Goal: Manage account settings

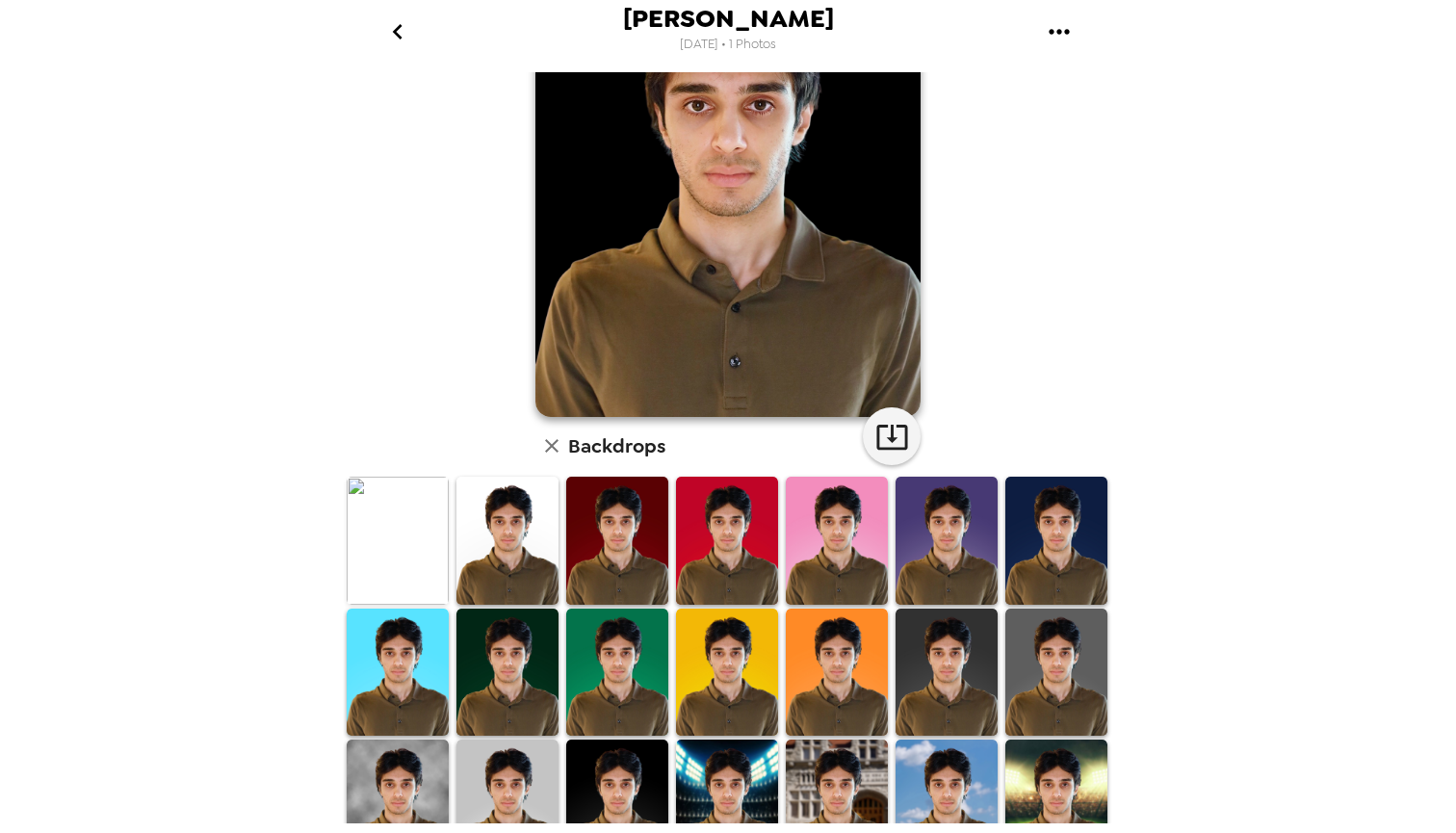
scroll to position [159, 0]
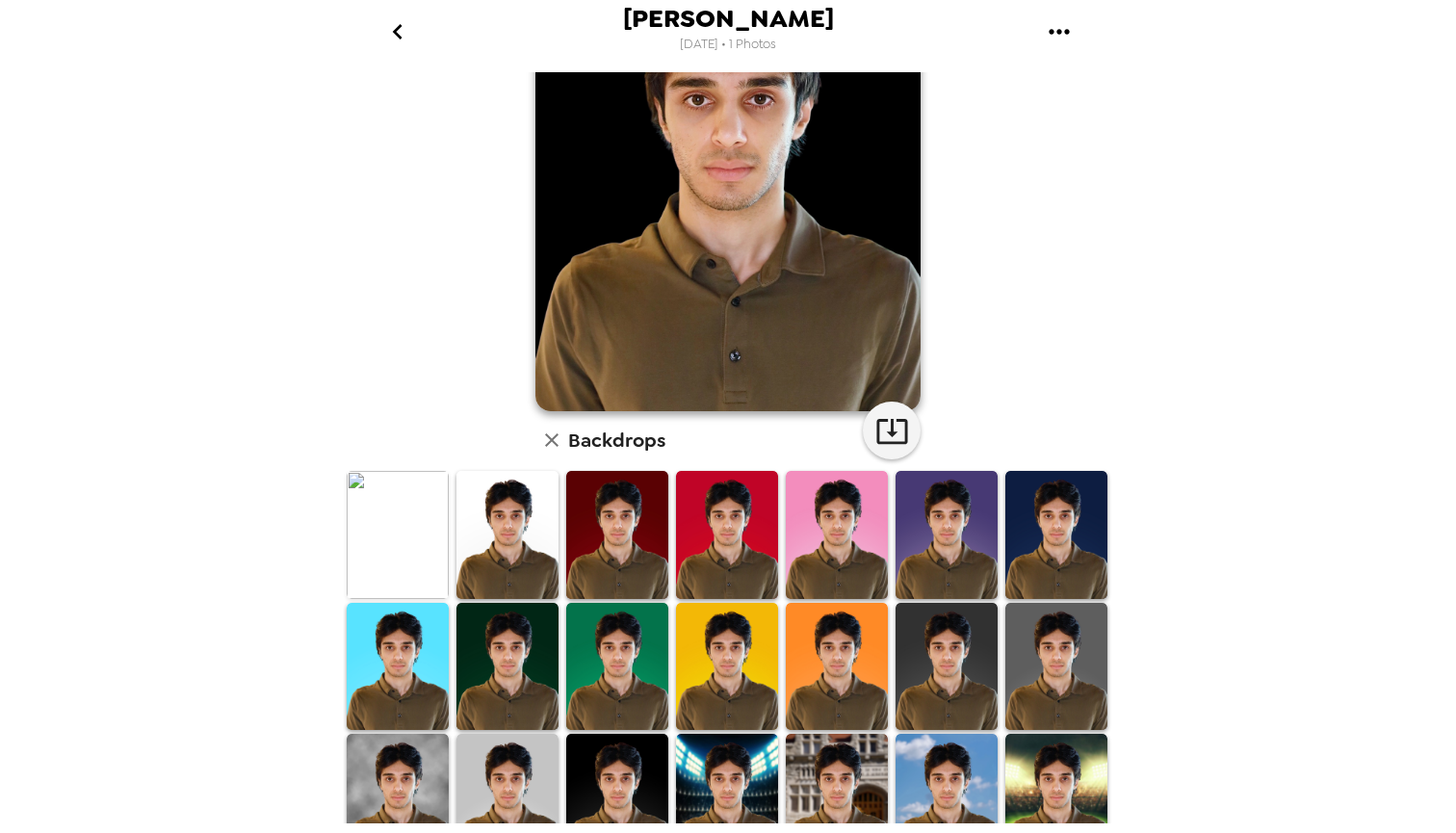
click at [541, 660] on img at bounding box center [507, 667] width 102 height 128
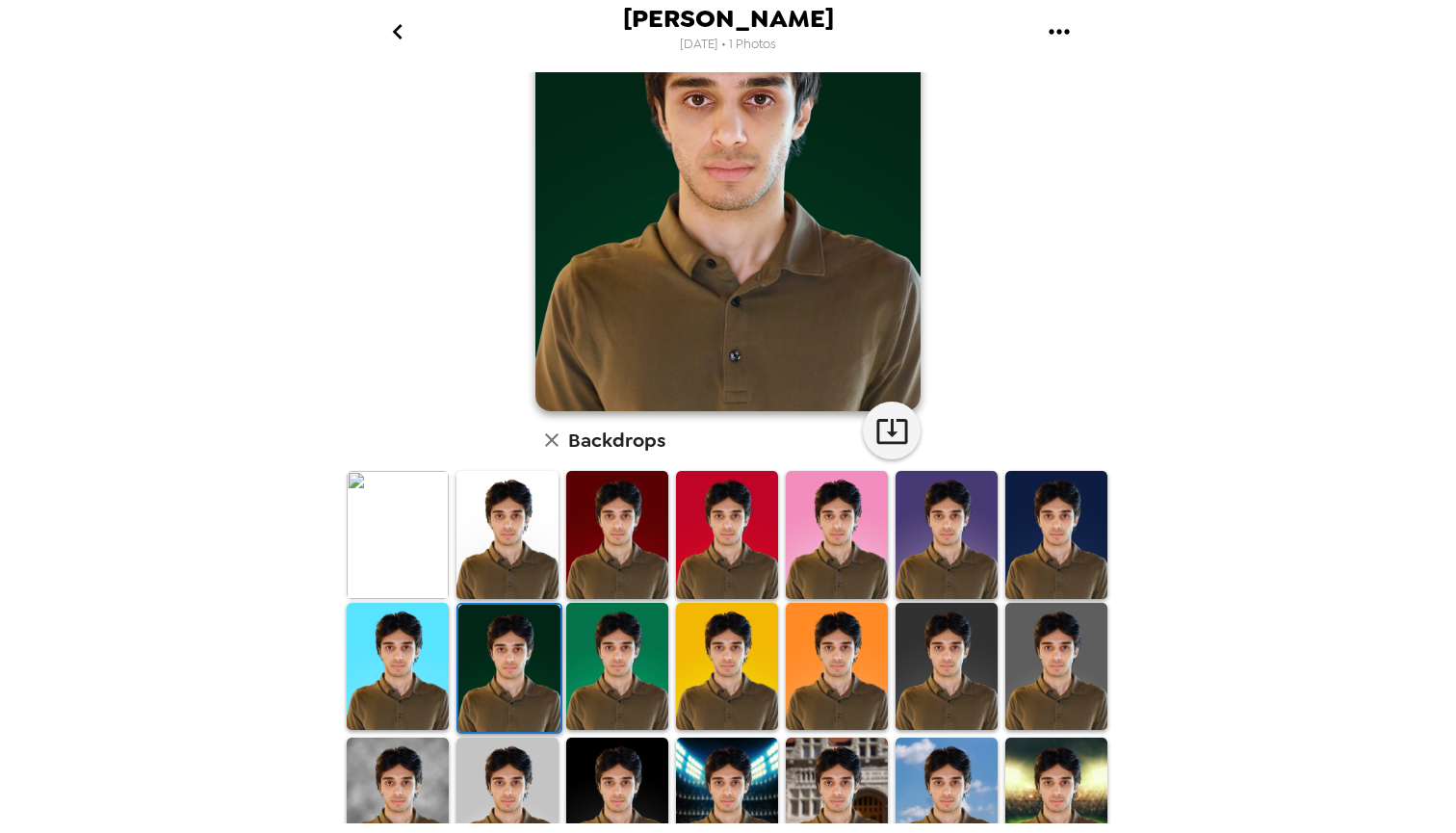
click at [653, 658] on img at bounding box center [617, 667] width 102 height 128
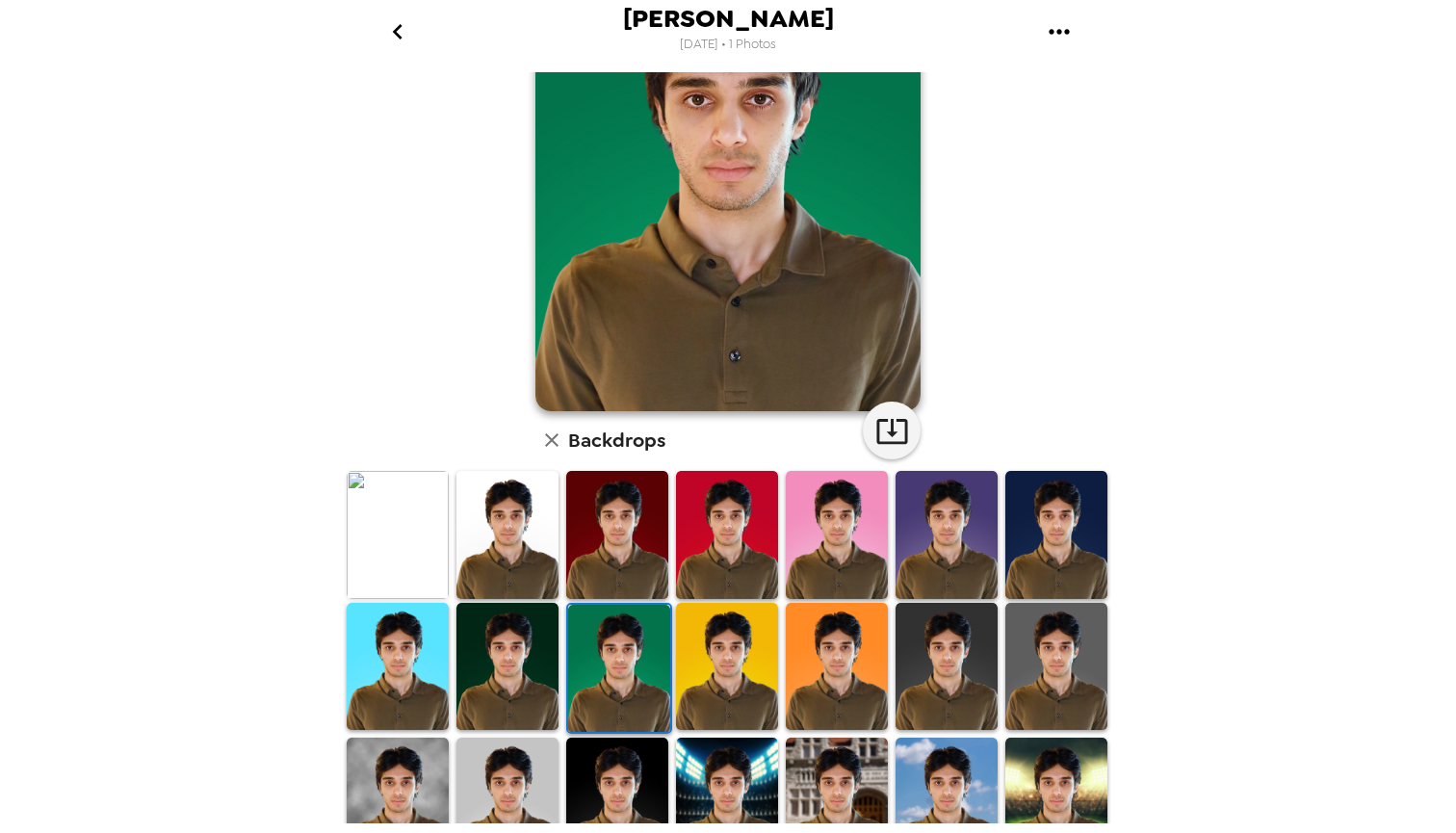
click at [729, 658] on img at bounding box center [728, 667] width 102 height 128
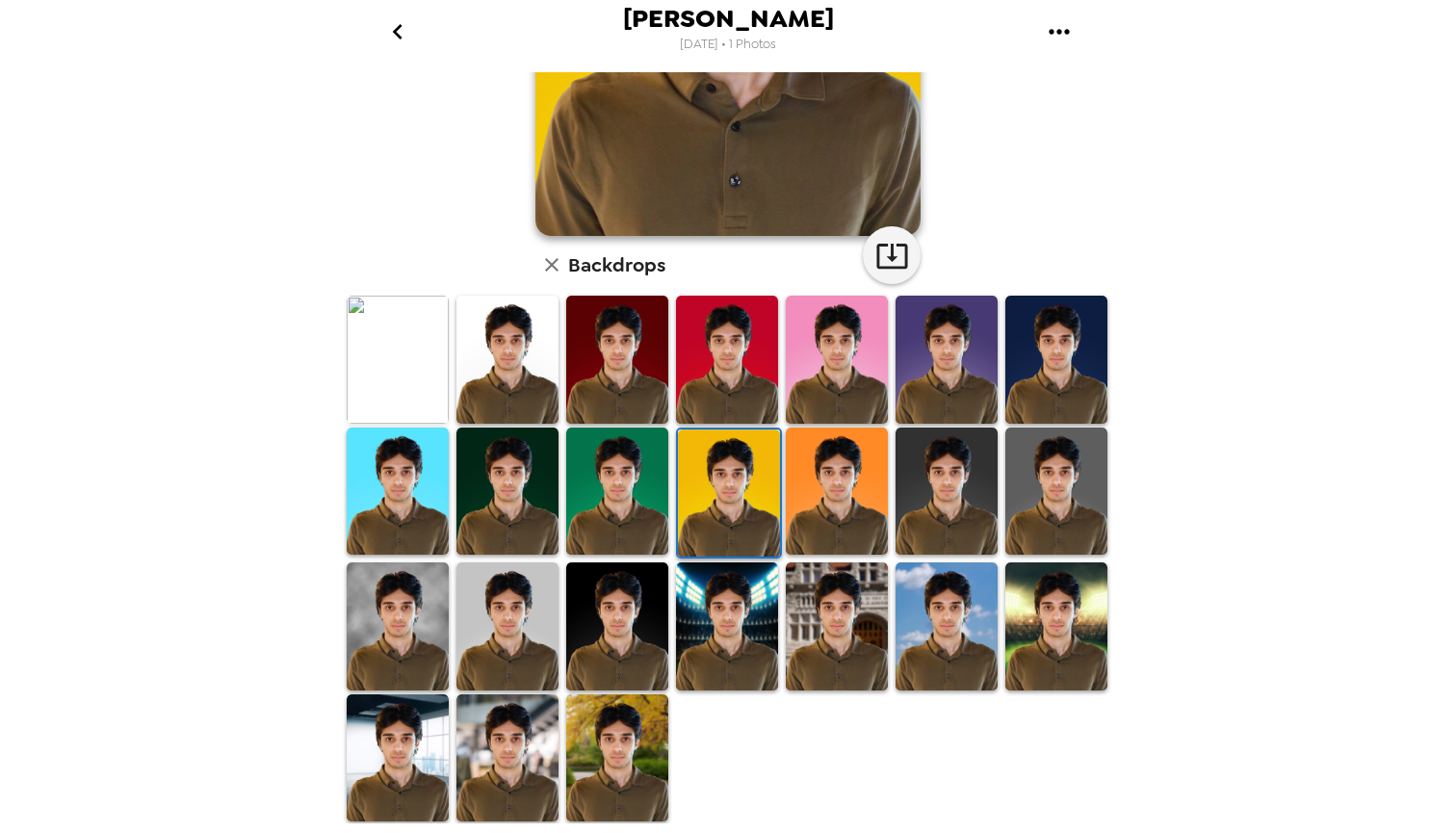
click at [468, 645] on img at bounding box center [507, 625] width 102 height 128
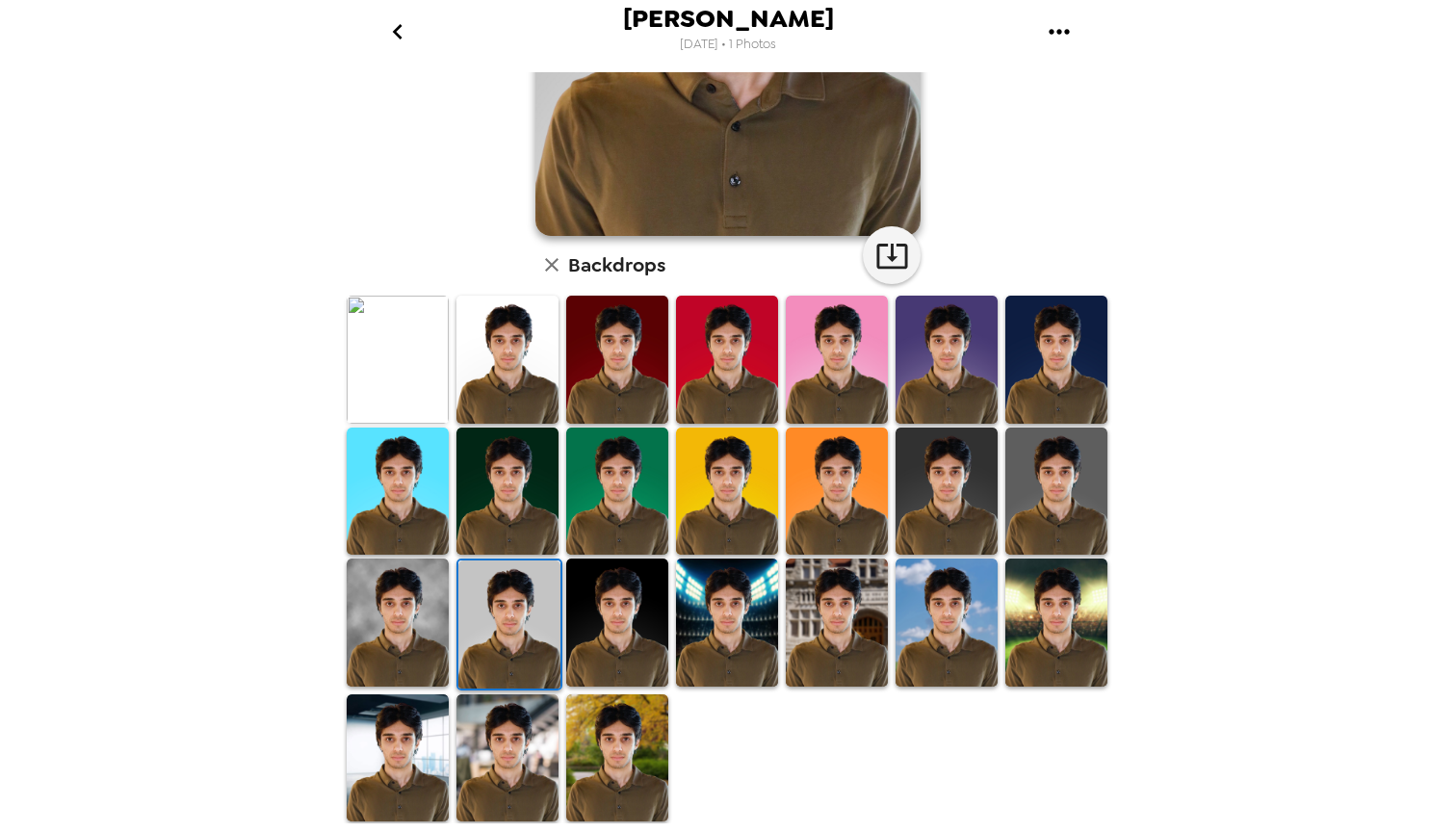
scroll to position [330, 0]
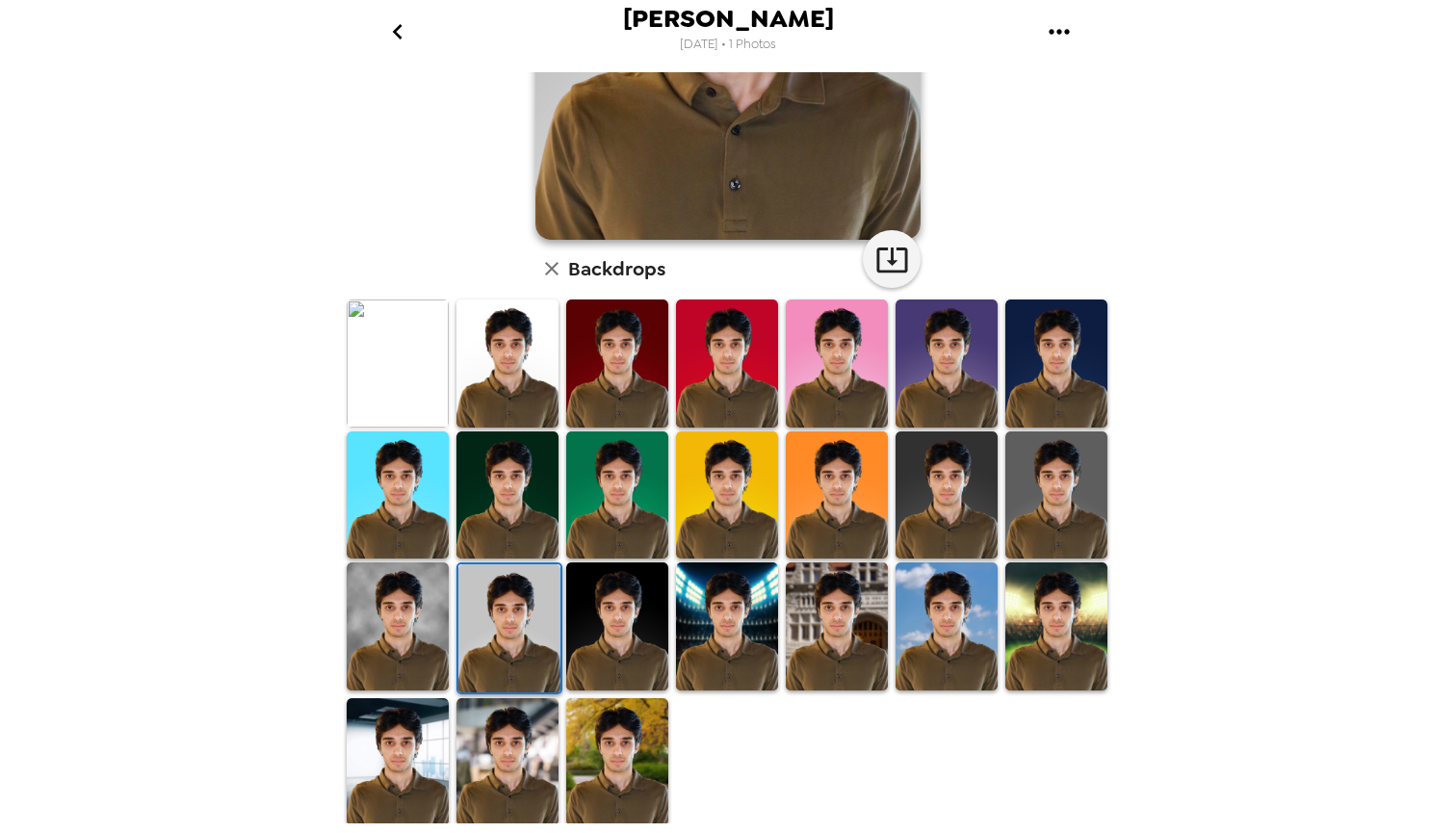
click at [409, 622] on img at bounding box center [398, 625] width 102 height 128
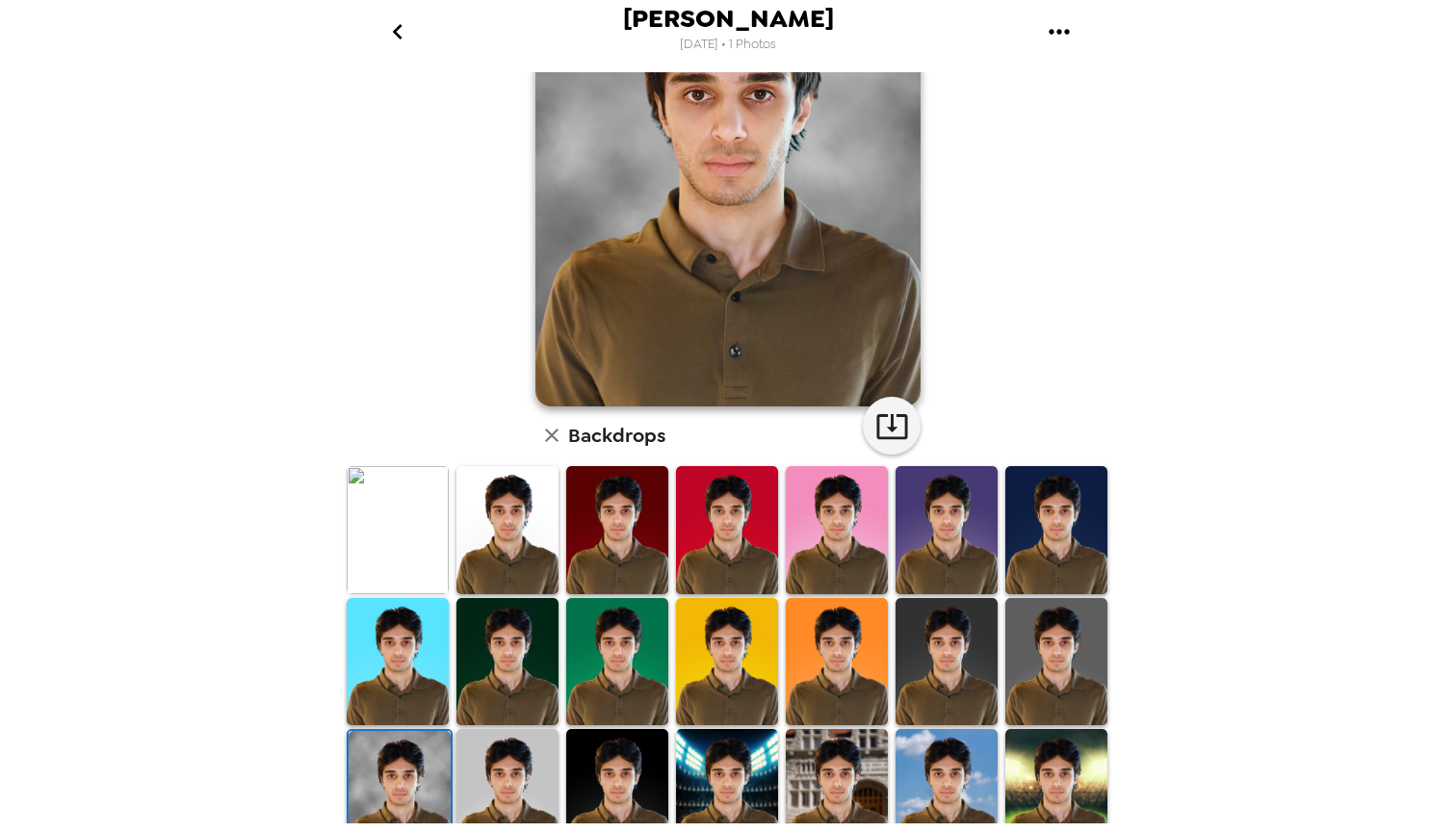
scroll to position [193, 0]
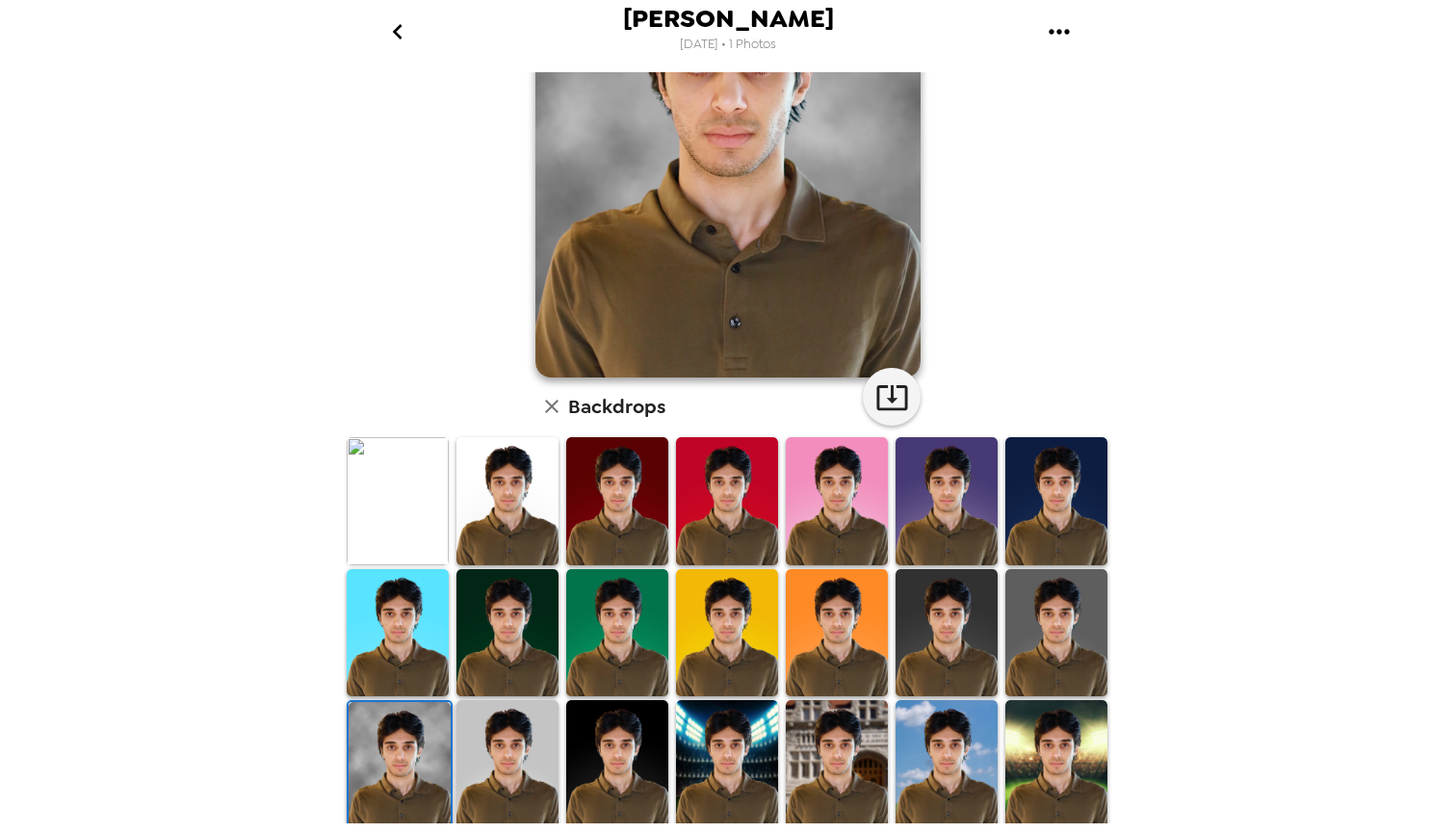
click at [488, 782] on img at bounding box center [507, 764] width 102 height 128
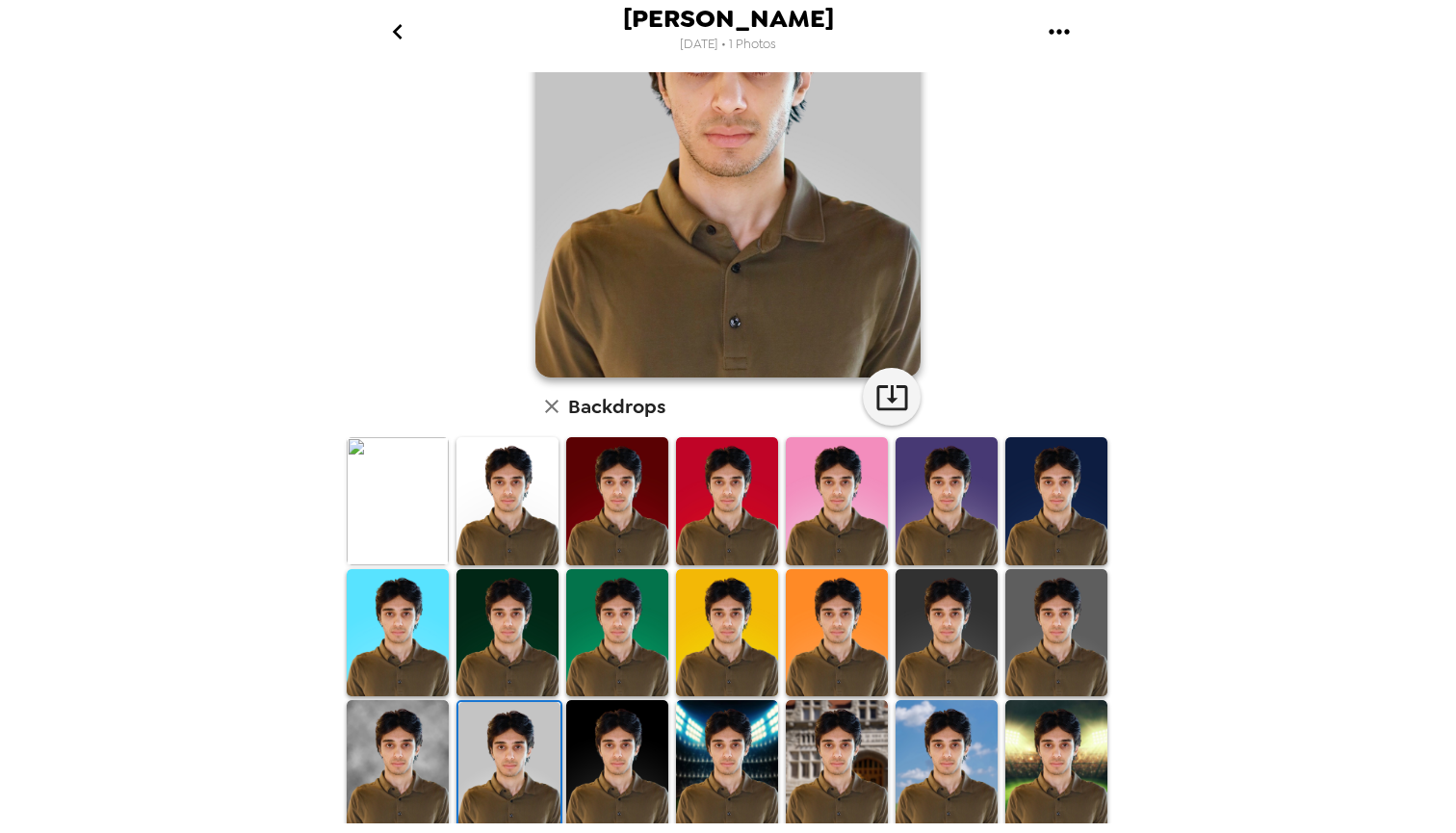
click at [647, 771] on img at bounding box center [617, 764] width 102 height 128
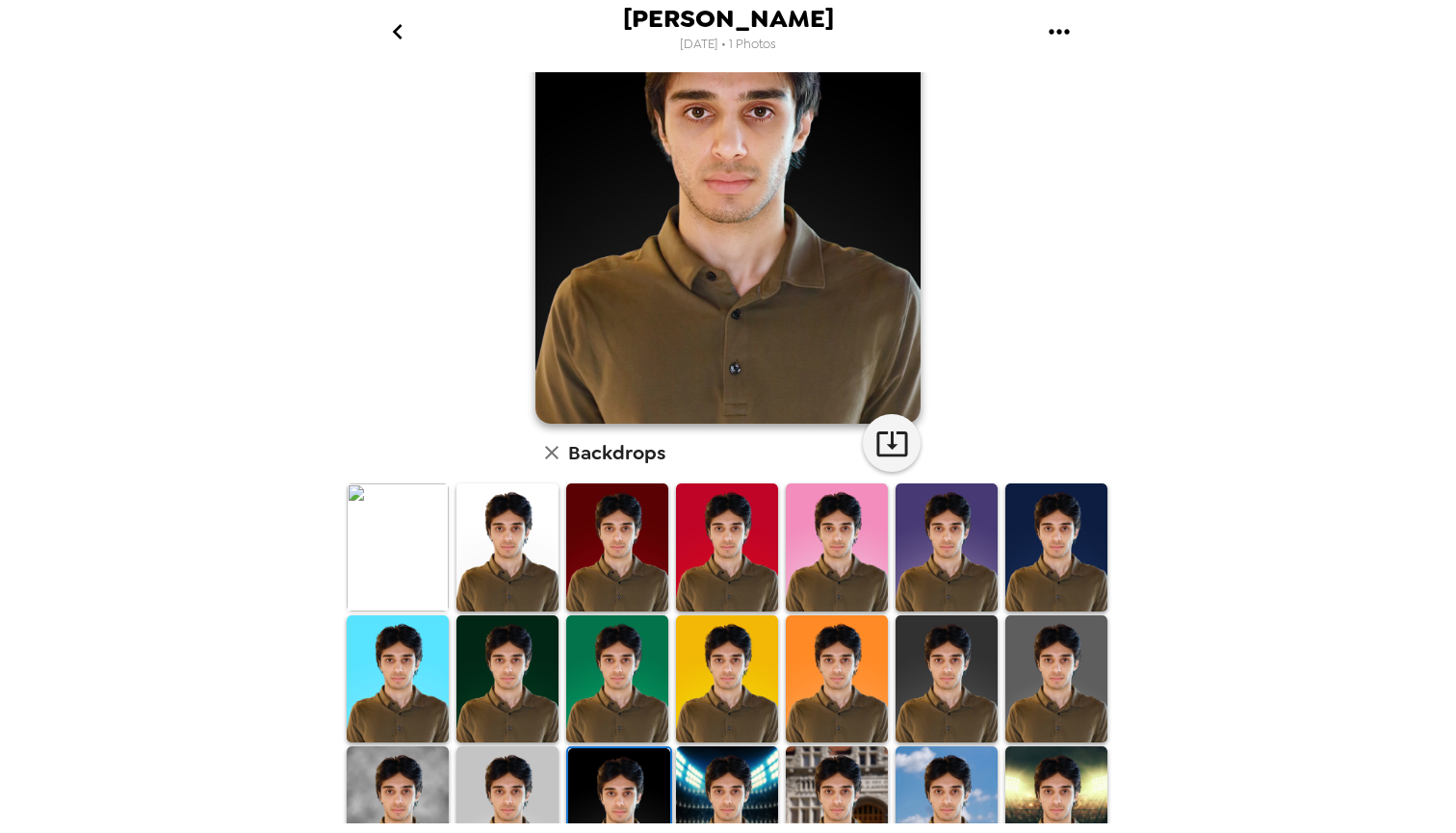
scroll to position [186, 0]
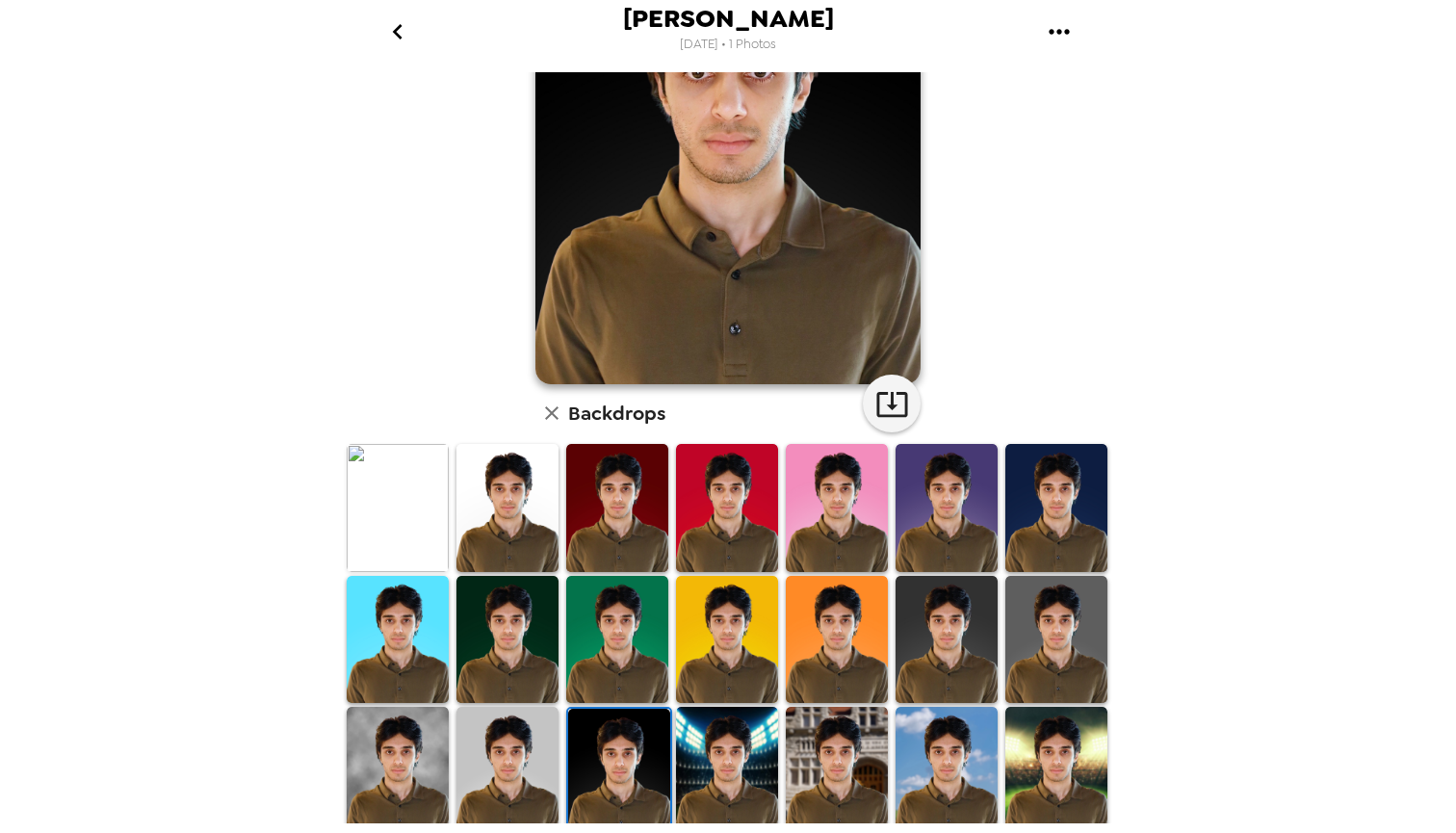
click at [722, 779] on img at bounding box center [728, 770] width 102 height 128
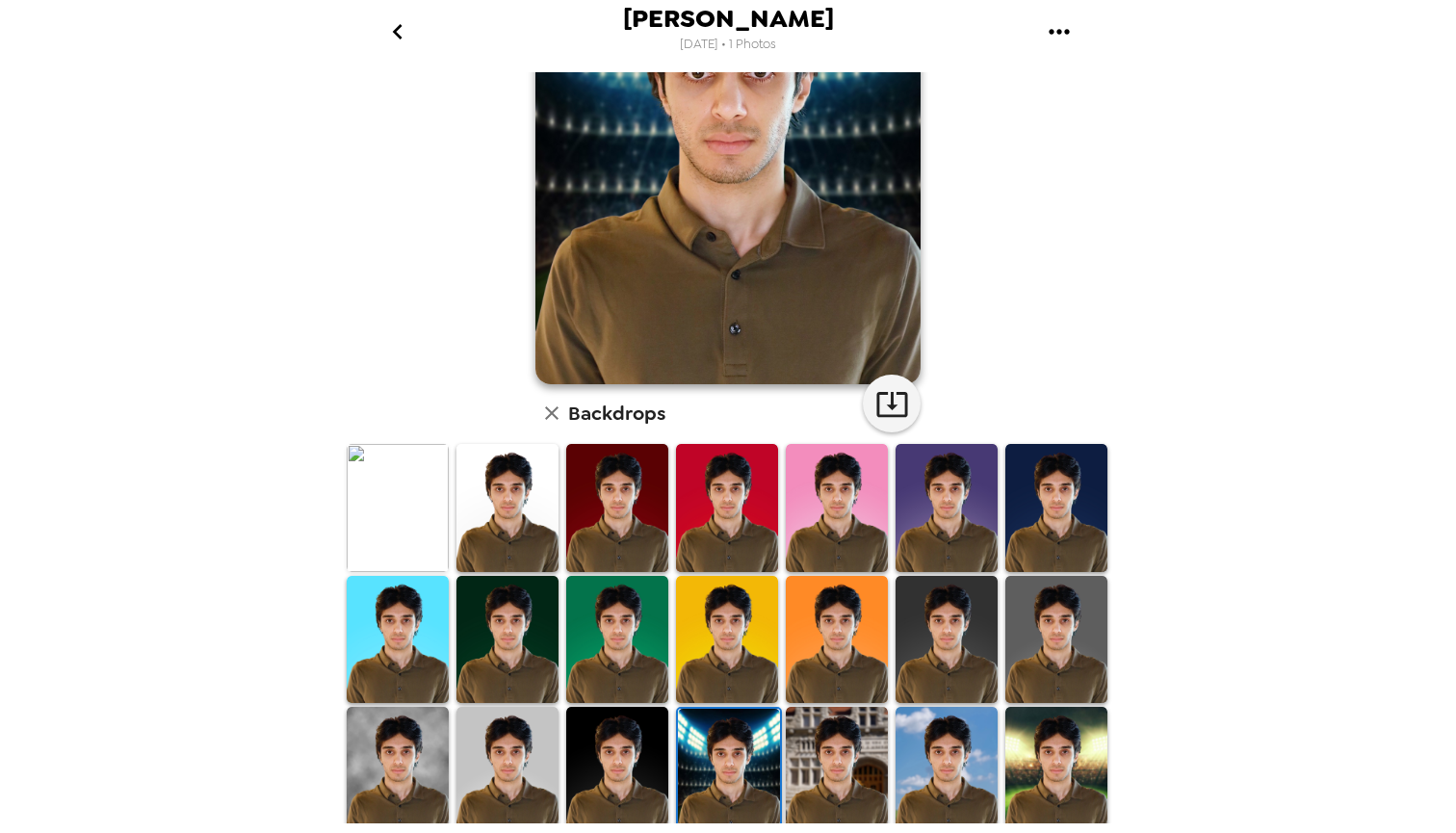
click at [865, 789] on img at bounding box center [837, 770] width 102 height 128
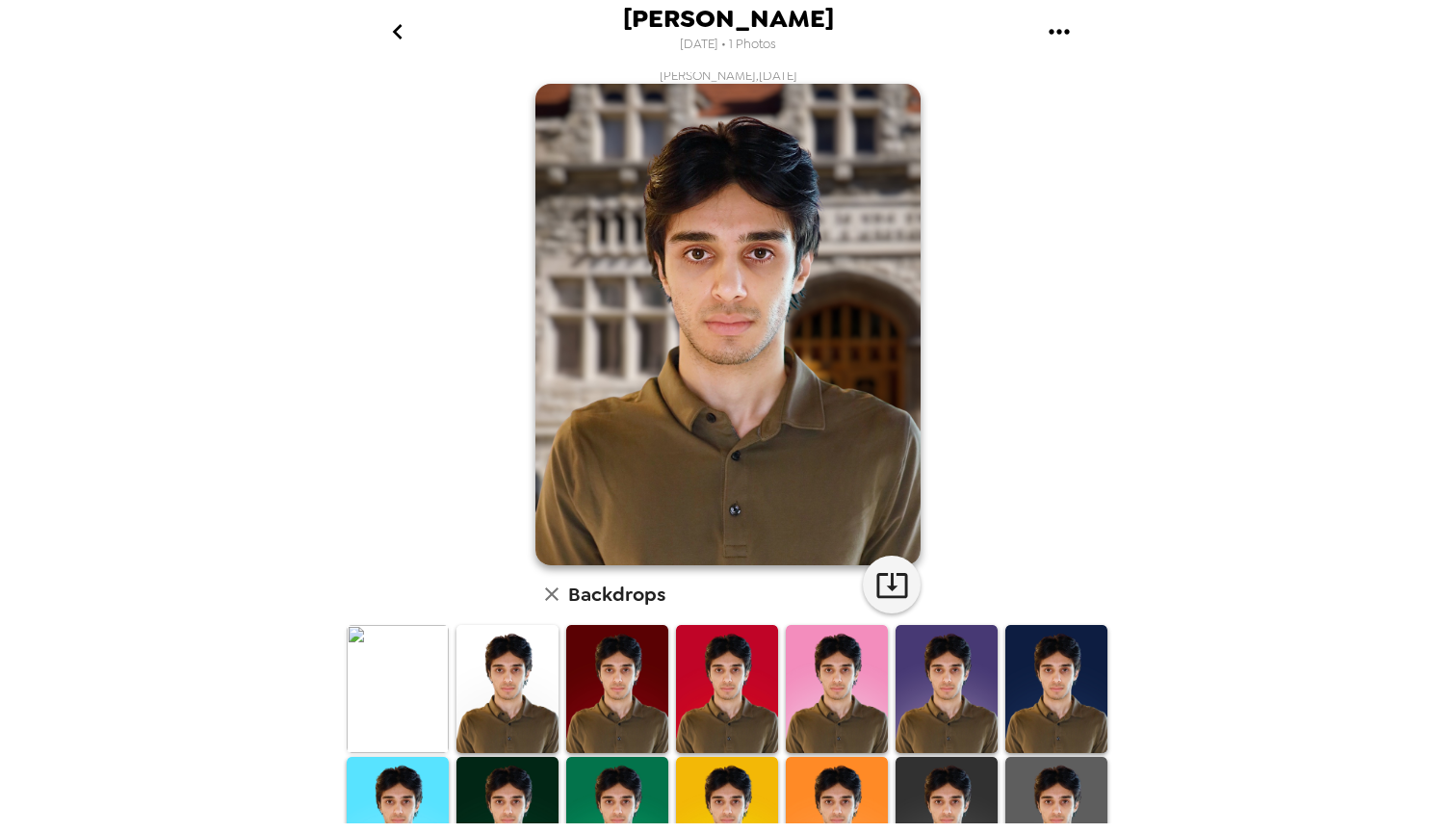
scroll to position [0, 0]
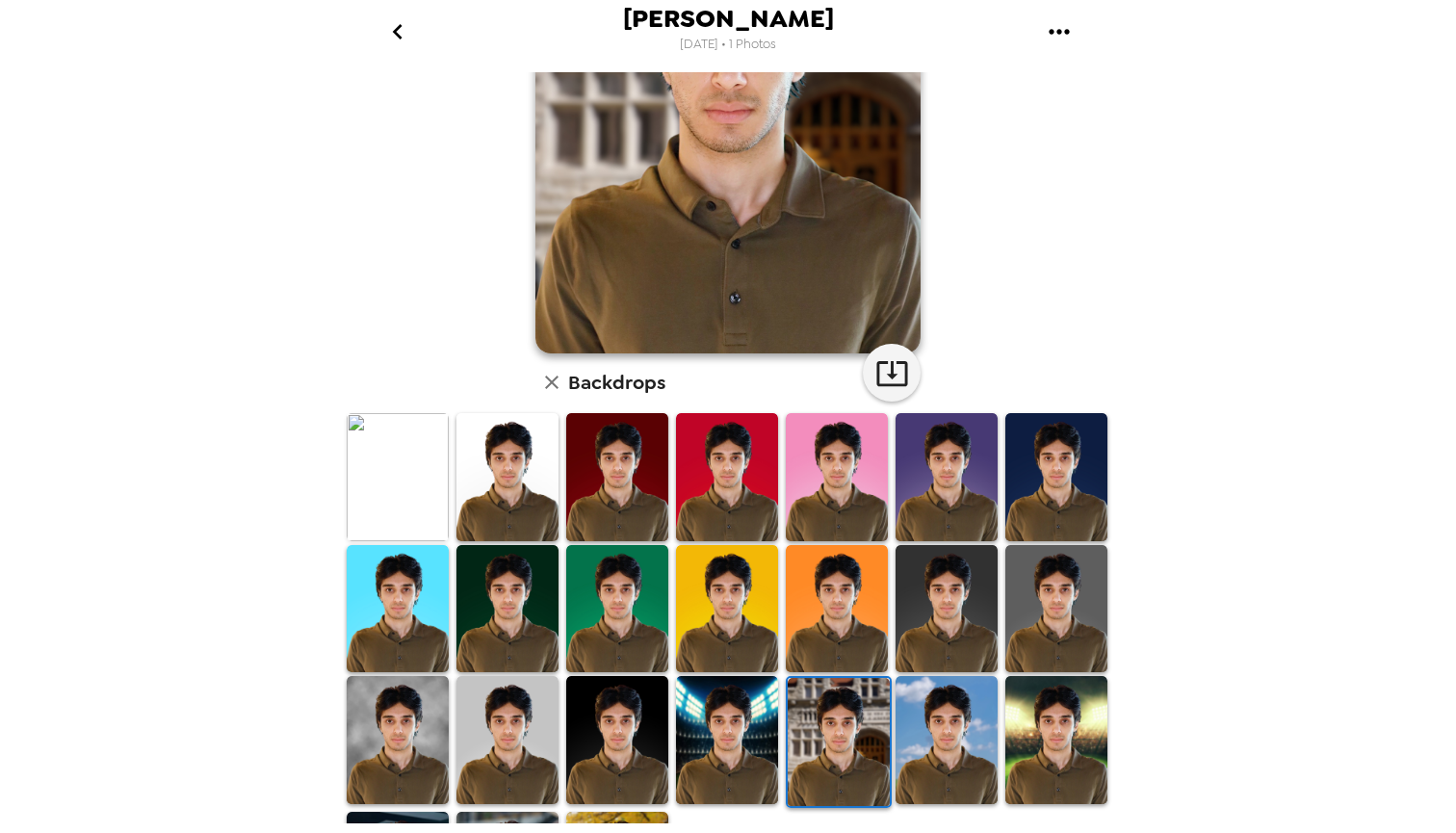
click at [914, 765] on img at bounding box center [947, 740] width 102 height 128
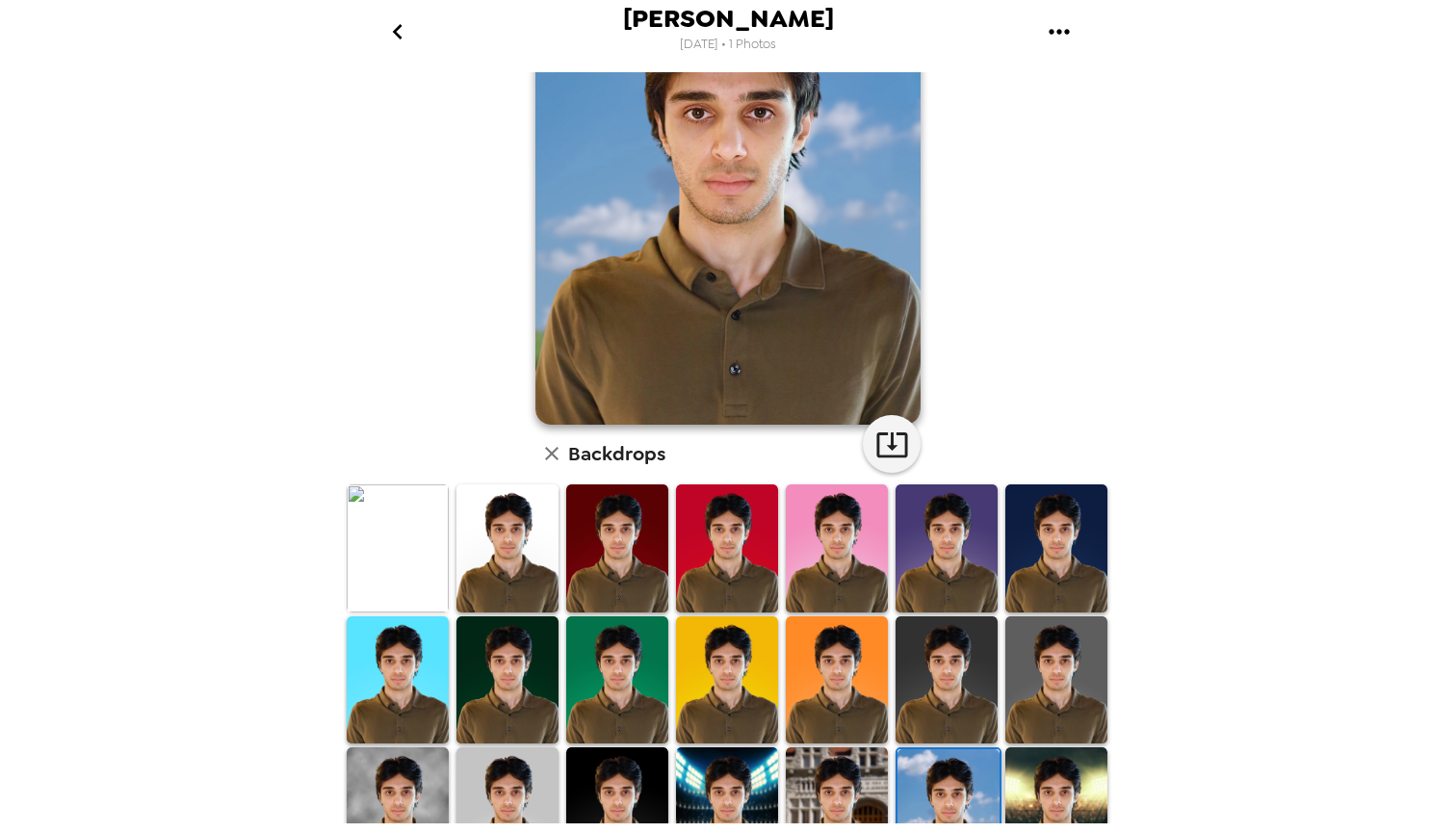
scroll to position [275, 0]
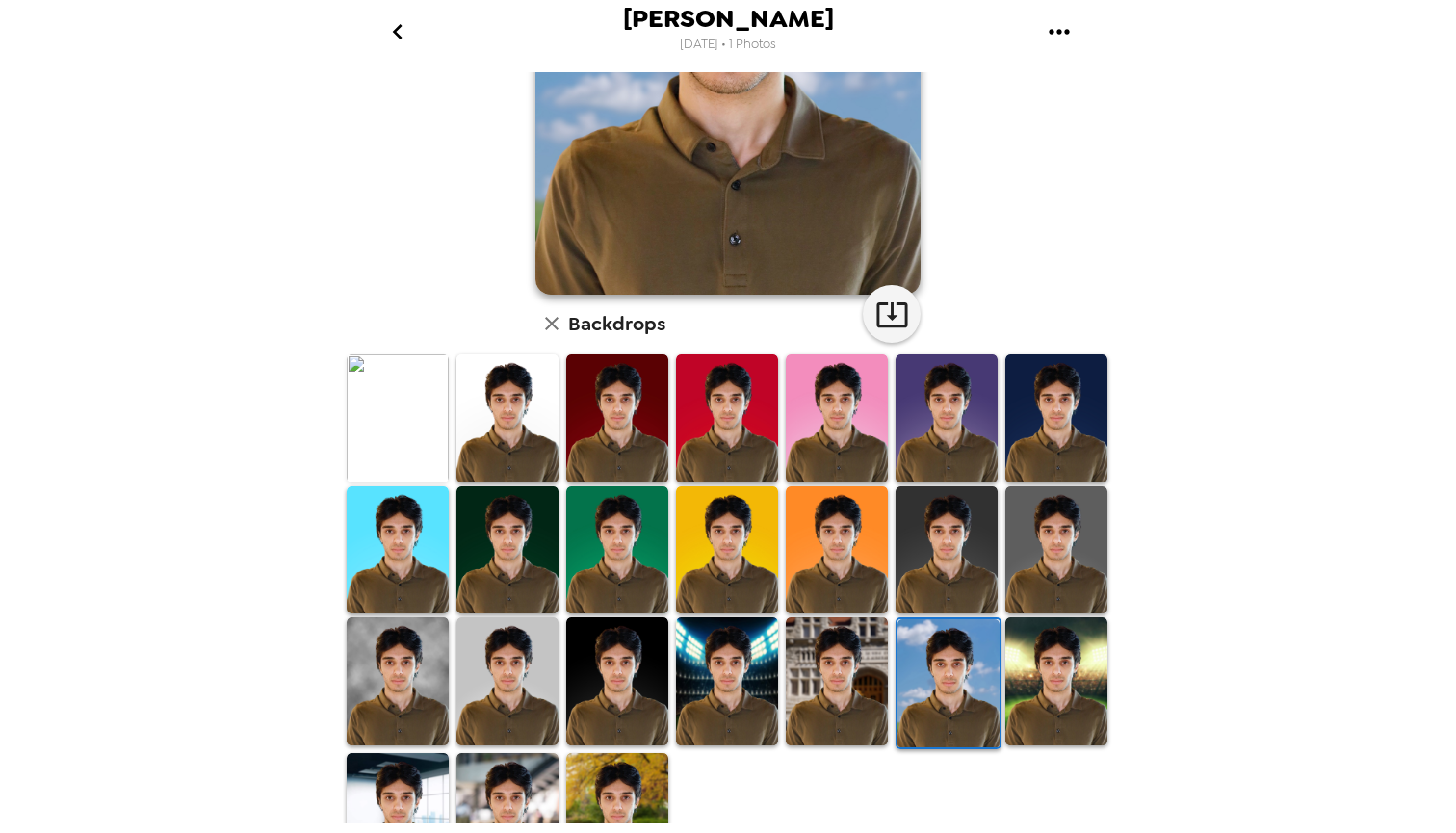
click at [1019, 708] on img at bounding box center [1057, 681] width 102 height 128
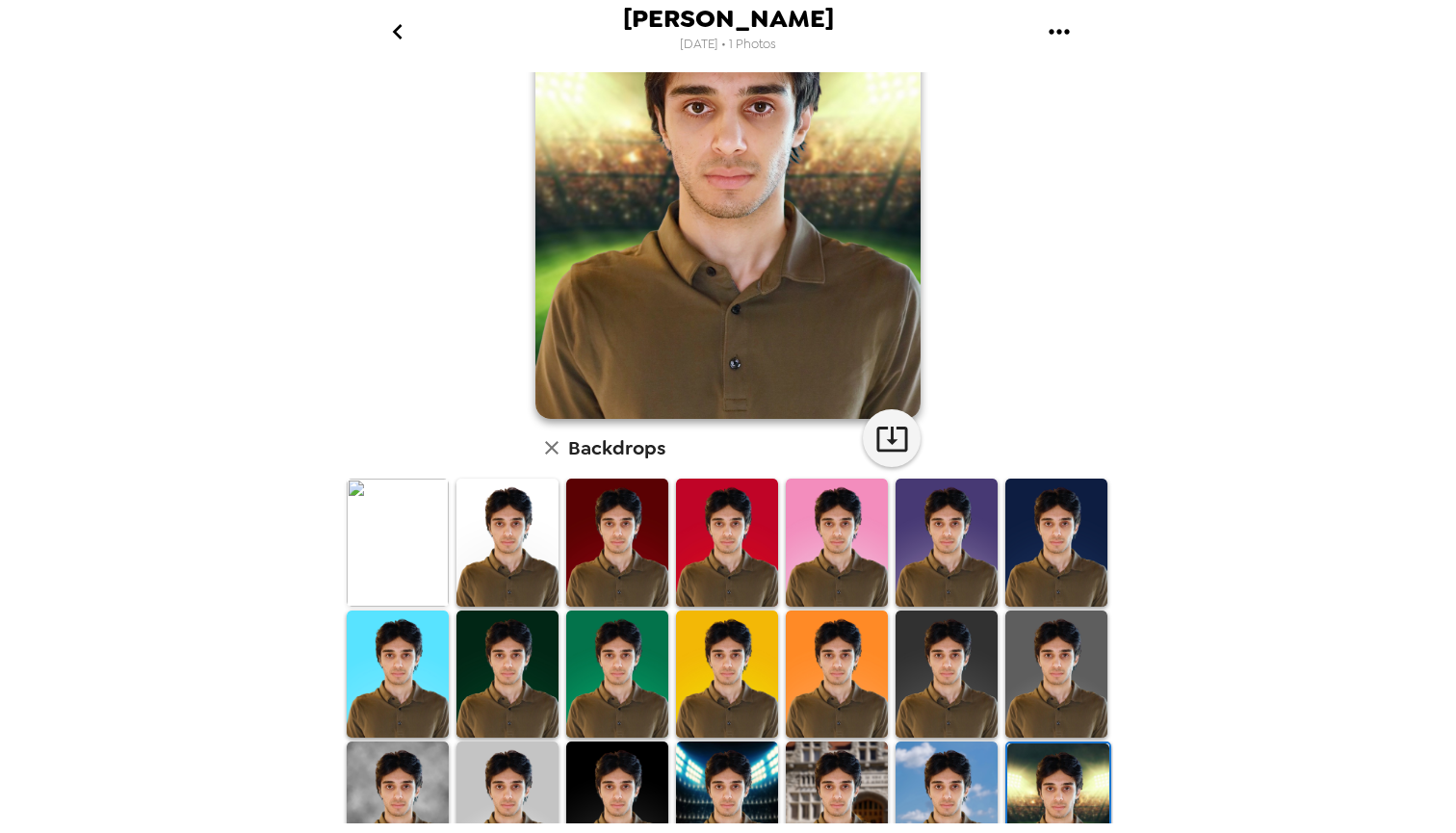
scroll to position [118, 0]
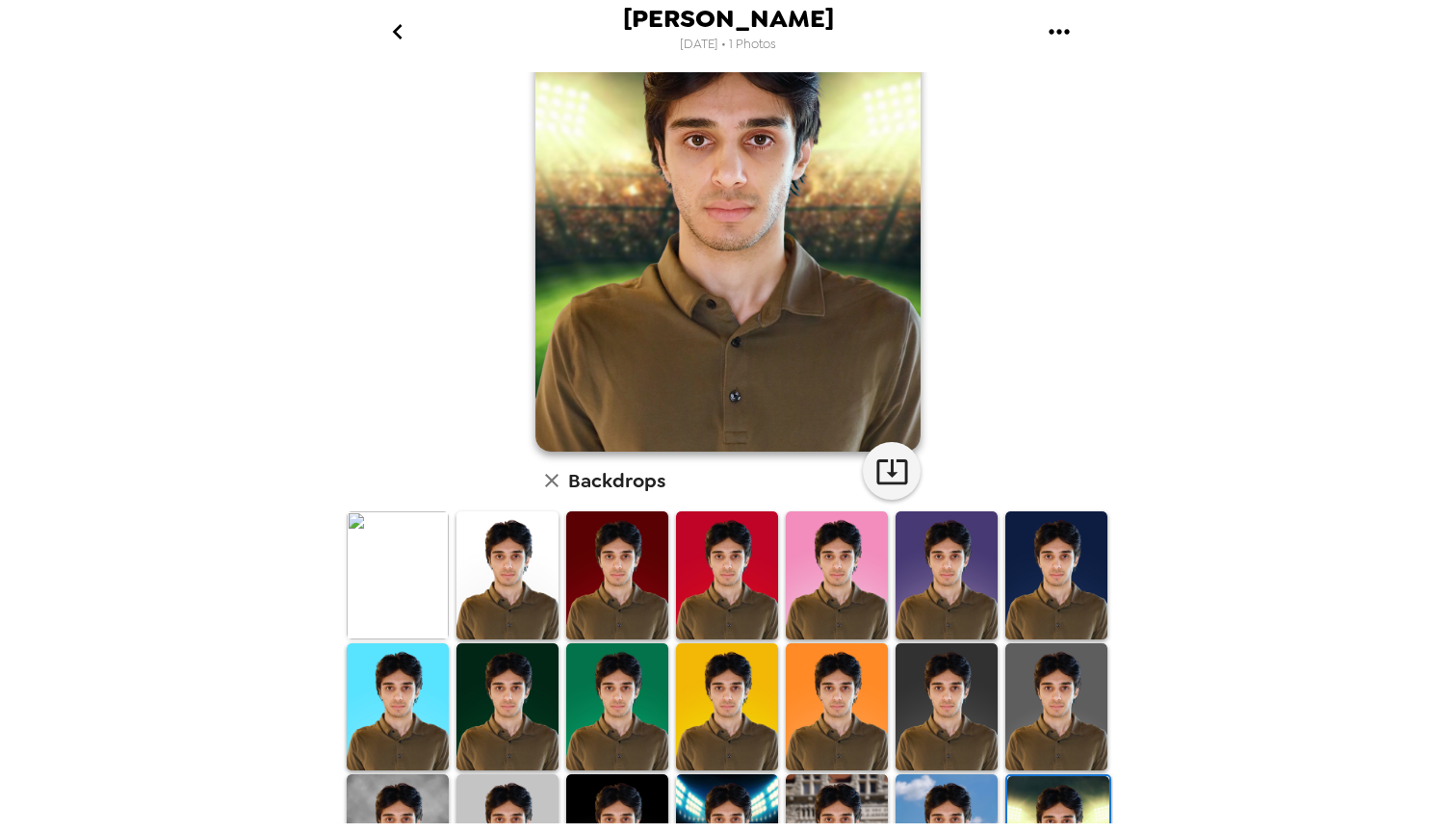
click at [395, 601] on img at bounding box center [398, 575] width 102 height 128
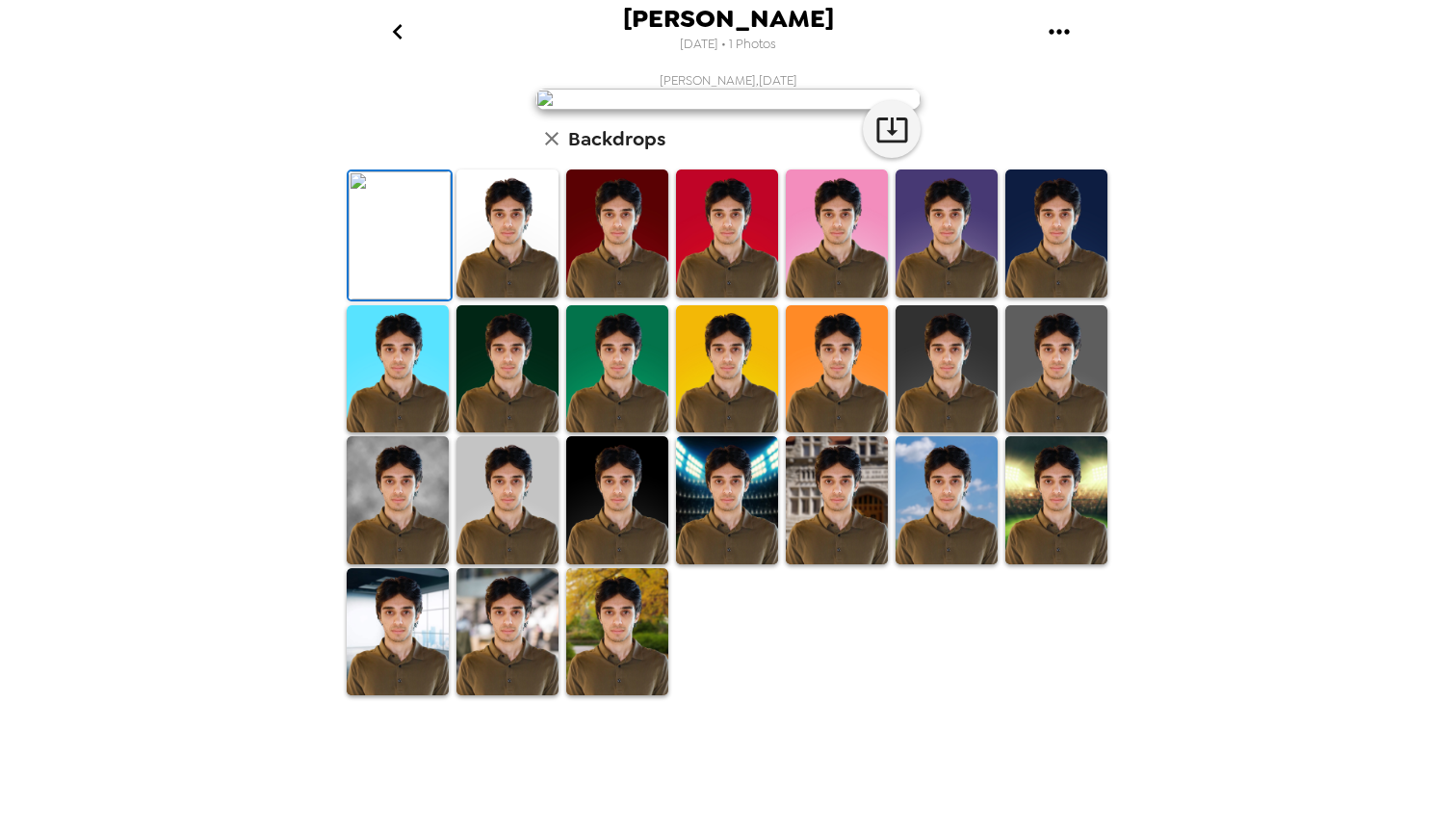
scroll to position [0, 0]
click at [899, 143] on icon "button" at bounding box center [891, 130] width 30 height 25
